Goal: Find contact information: Find contact information

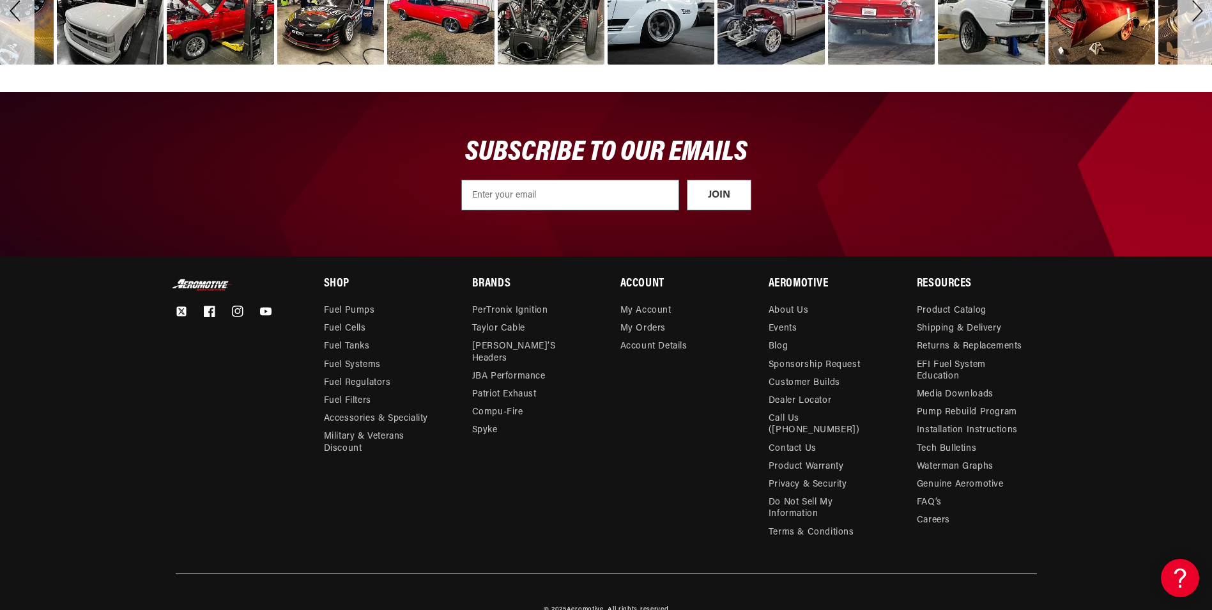
scroll to position [4606, 0]
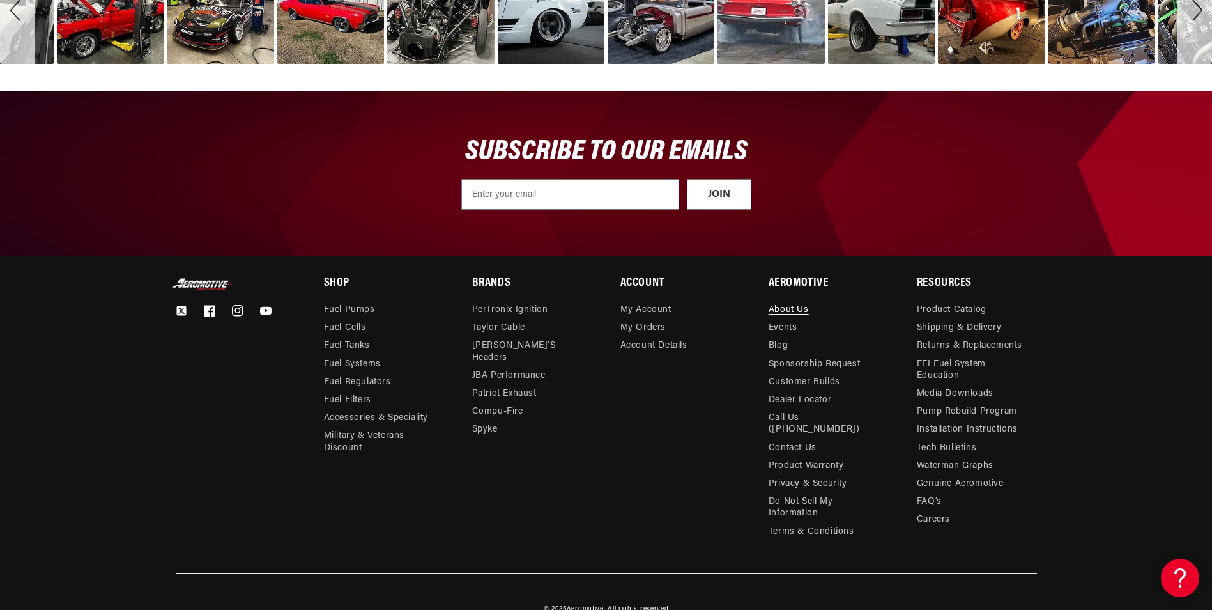
click at [790, 304] on link "About Us" at bounding box center [789, 311] width 40 height 15
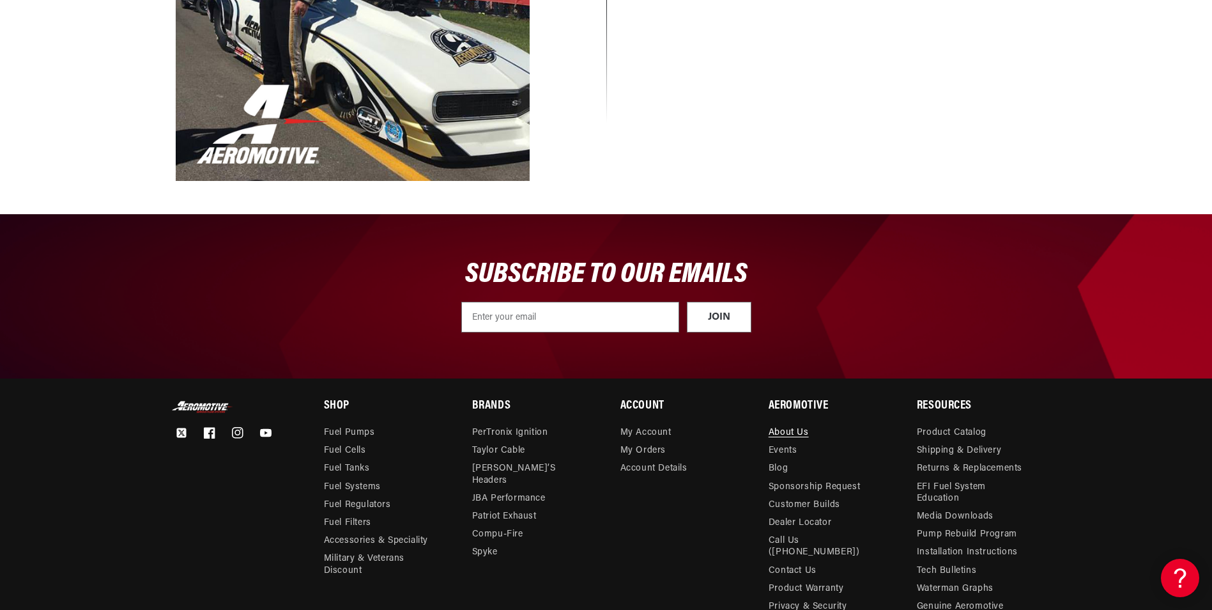
scroll to position [1406, 0]
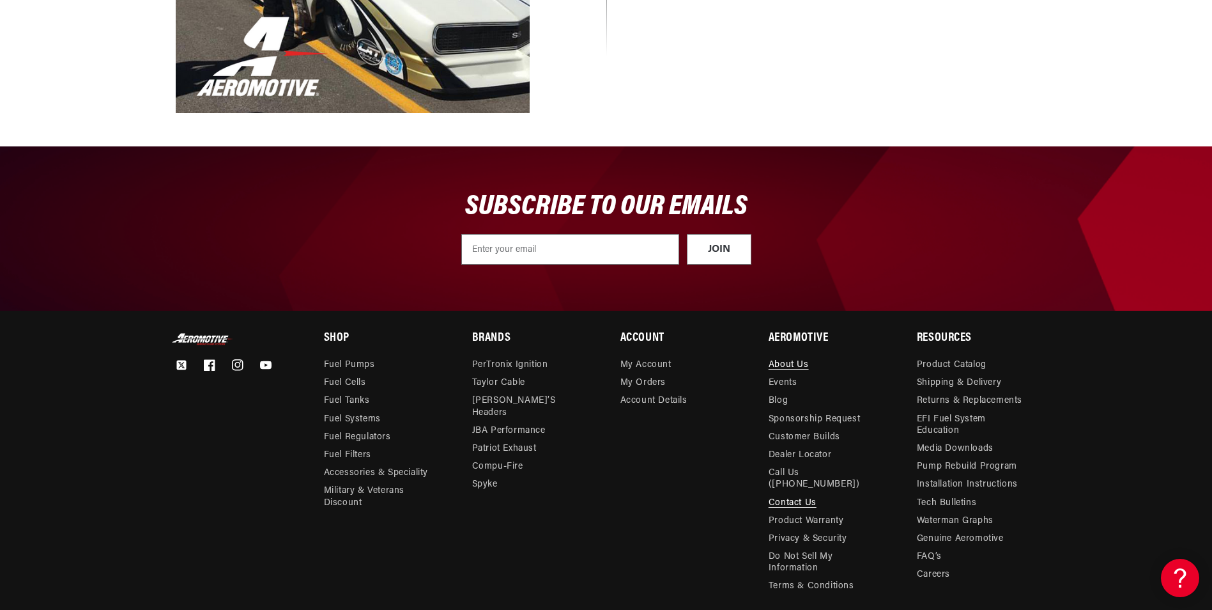
click at [771, 495] on link "Contact Us" at bounding box center [793, 503] width 48 height 18
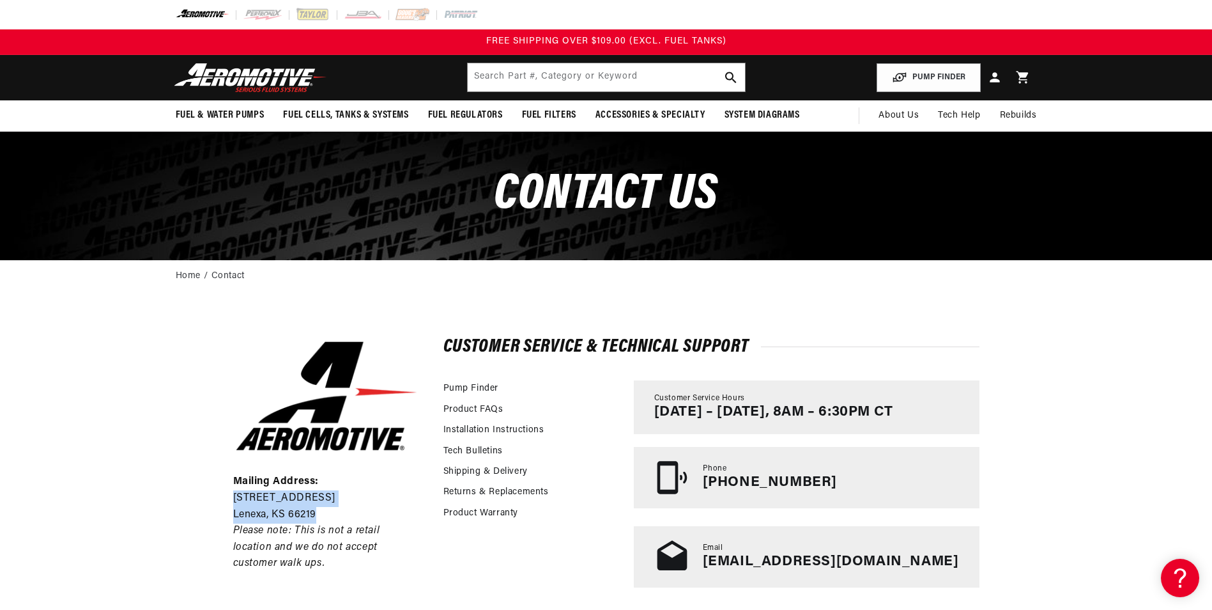
drag, startPoint x: 322, startPoint y: 514, endPoint x: 229, endPoint y: 494, distance: 95.5
click at [229, 494] on div "Mailing Address: 10955 Mill Creek Road Lenexa, KS 66219 Please note: This is no…" at bounding box center [606, 463] width 810 height 340
copy div "10955 Mill Creek Road Lenexa, KS 66219"
